Goal: Task Accomplishment & Management: Check status

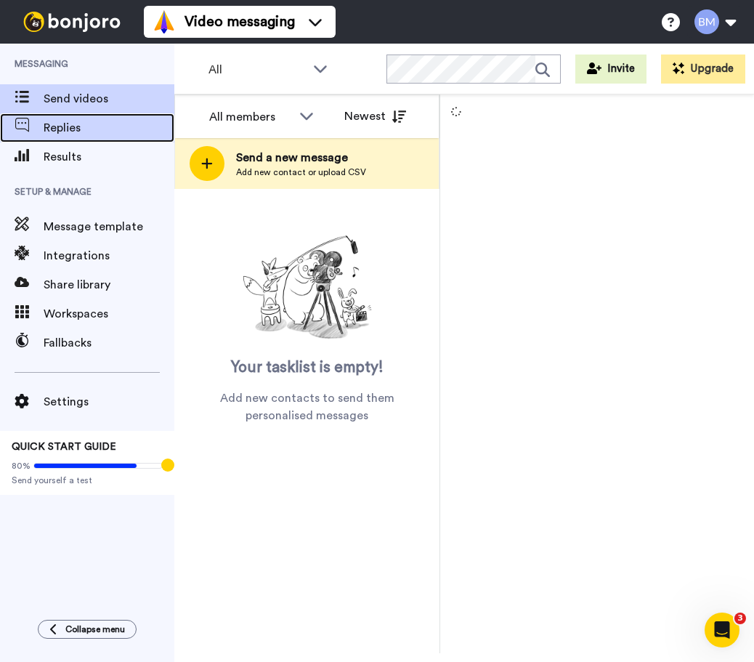
click at [110, 134] on span "Replies" at bounding box center [109, 127] width 131 height 17
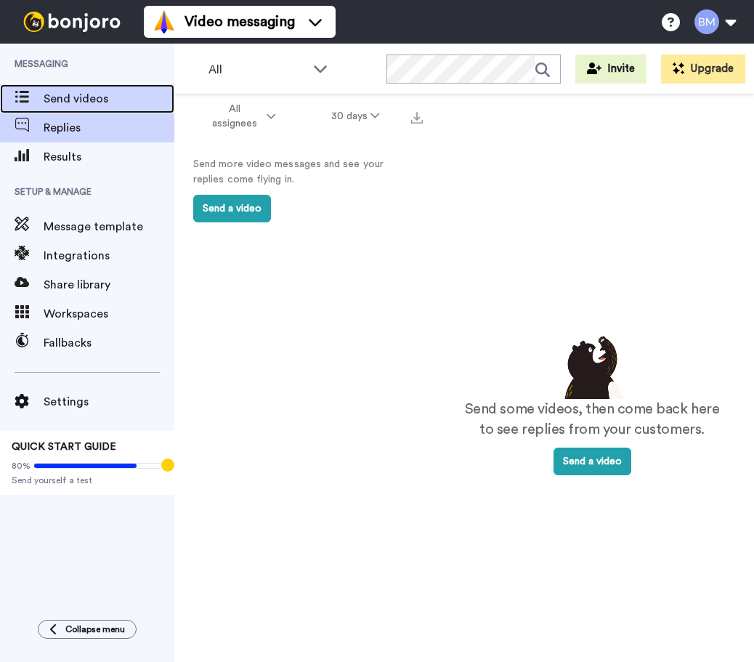
click at [109, 102] on span "Send videos" at bounding box center [109, 98] width 131 height 17
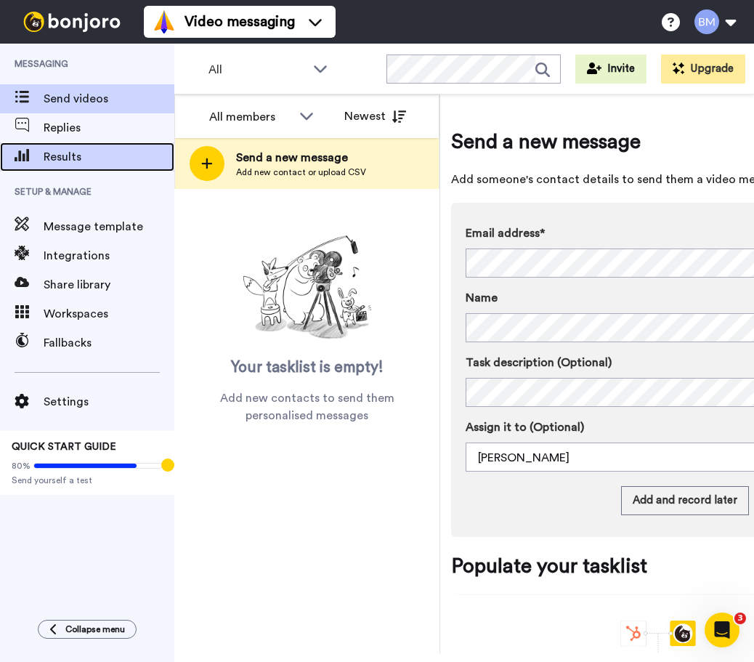
click at [86, 156] on span "Results" at bounding box center [109, 156] width 131 height 17
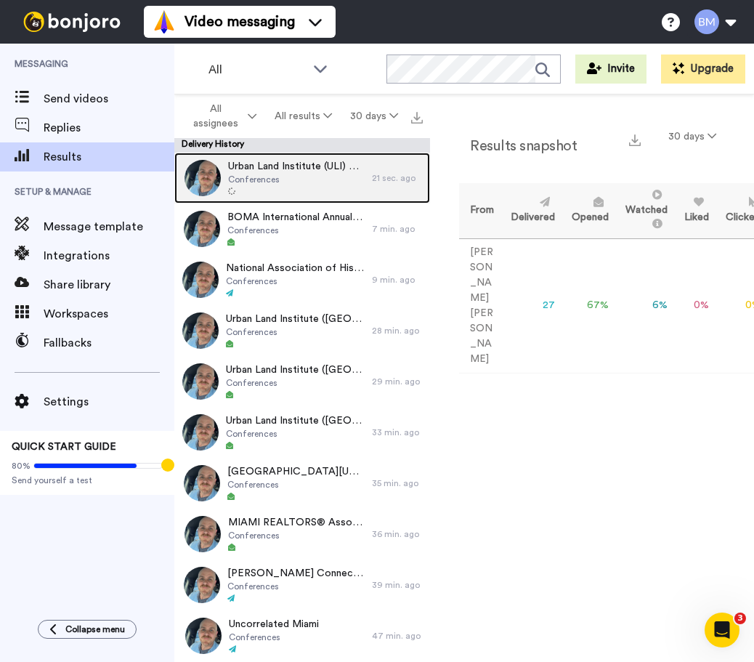
click at [262, 177] on span "Conferences" at bounding box center [296, 180] width 137 height 12
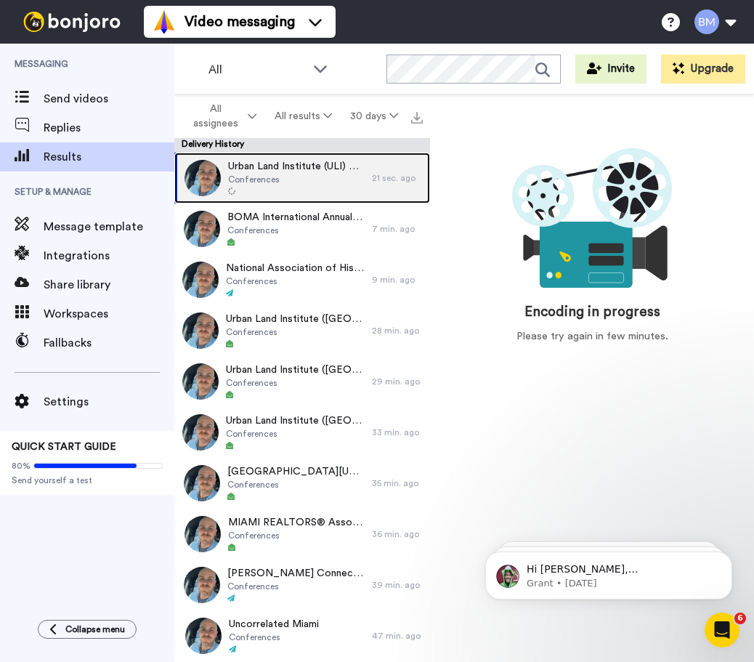
click at [309, 185] on div "Urban Land Institute (ULI) Events Conferences" at bounding box center [296, 178] width 137 height 38
click at [304, 169] on span "Urban Land Institute (ULI) Events" at bounding box center [296, 166] width 137 height 15
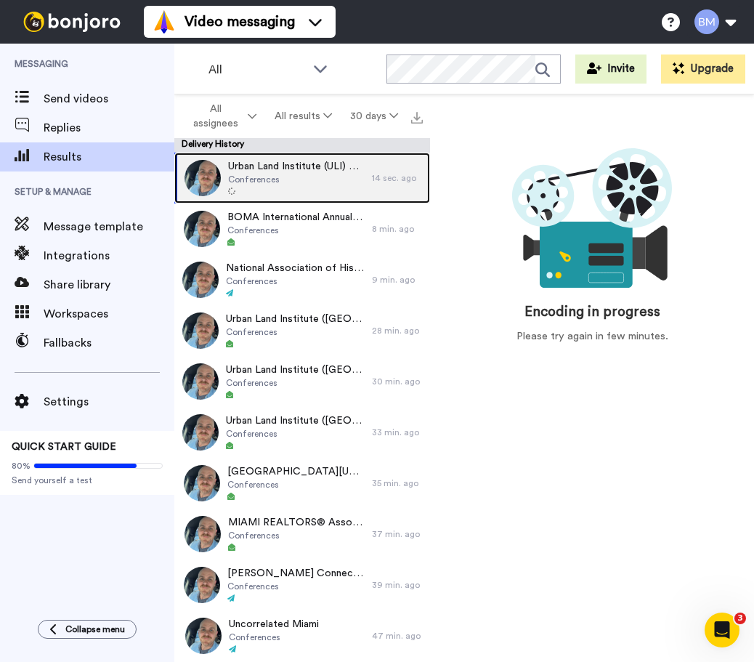
click at [211, 173] on img at bounding box center [203, 178] width 36 height 36
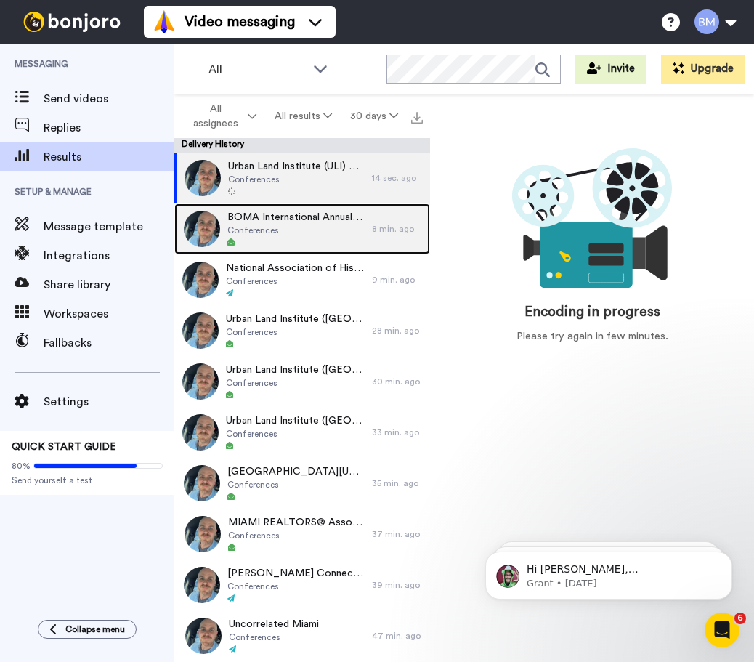
click at [226, 249] on div "BOMA International Annual Conference & Expo Conferences" at bounding box center [273, 228] width 198 height 51
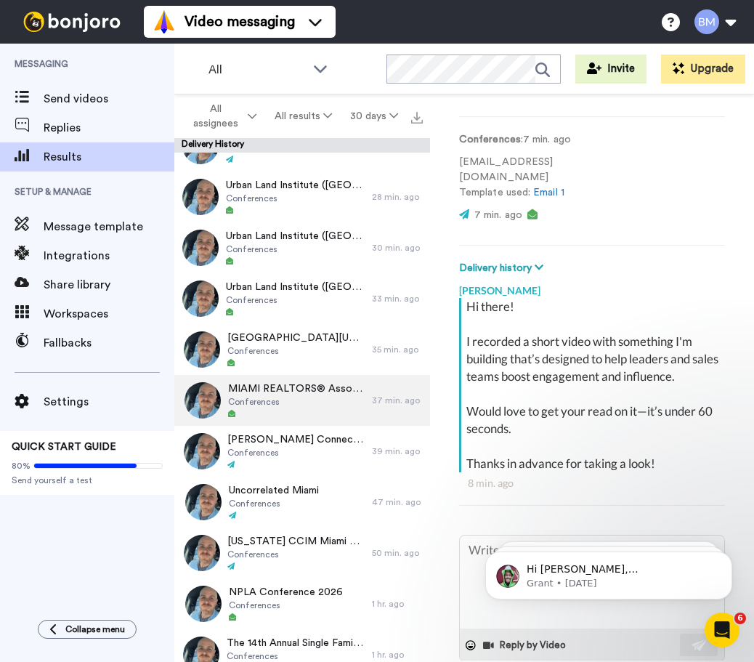
scroll to position [172, 0]
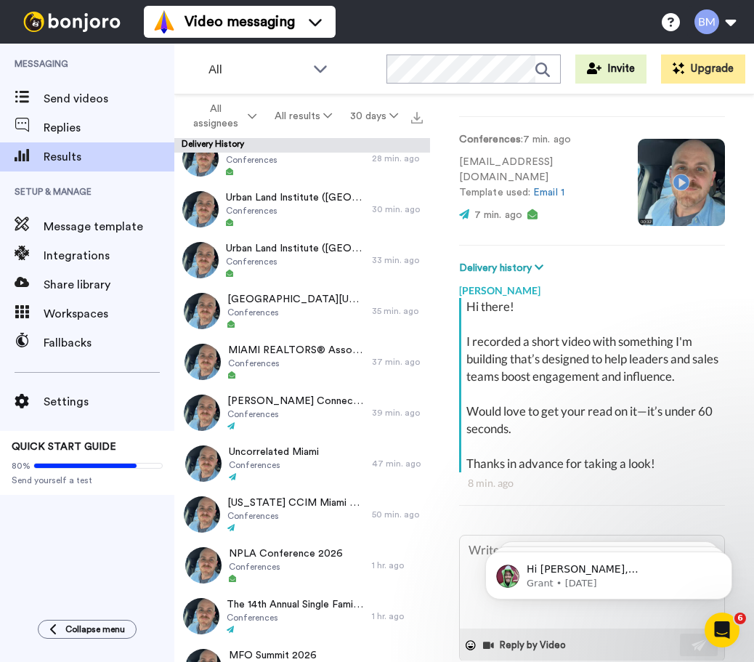
click at [638, 187] on video at bounding box center [681, 182] width 87 height 87
click at [638, 173] on video at bounding box center [681, 182] width 87 height 87
type textarea "x"
